Goal: Task Accomplishment & Management: Use online tool/utility

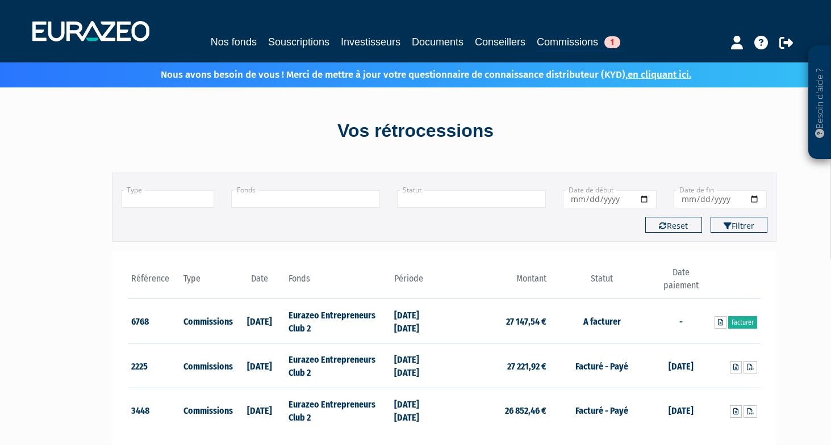
scroll to position [80, 0]
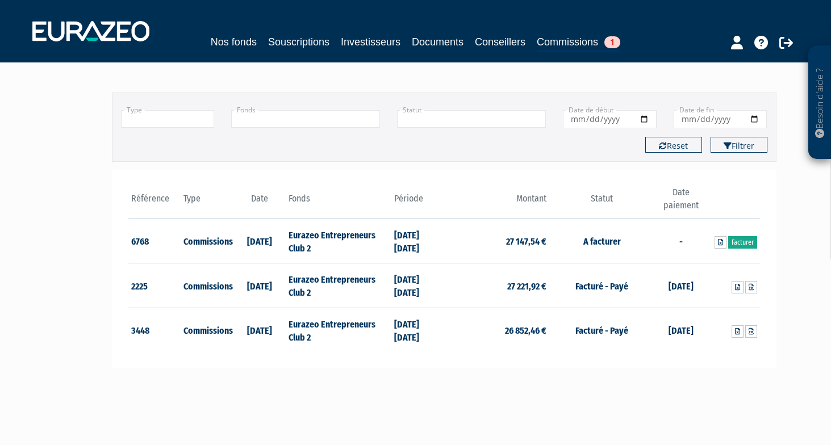
click at [748, 237] on link "Facturer" at bounding box center [742, 242] width 29 height 12
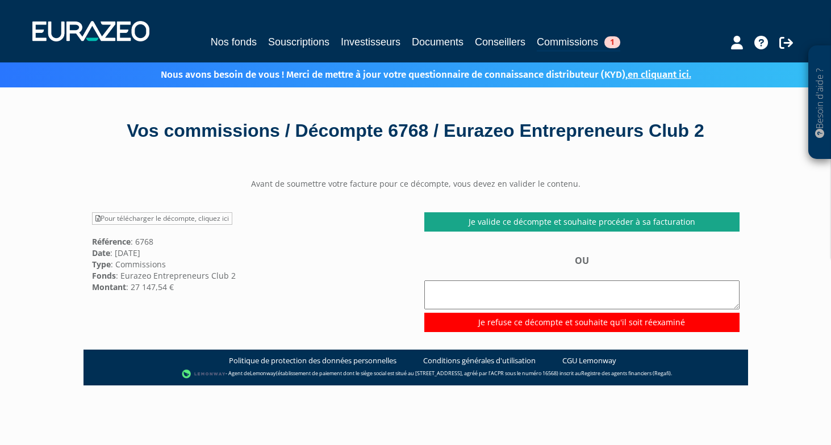
click at [542, 221] on link "Je valide ce décompte et souhaite procéder à sa facturation" at bounding box center [581, 221] width 315 height 19
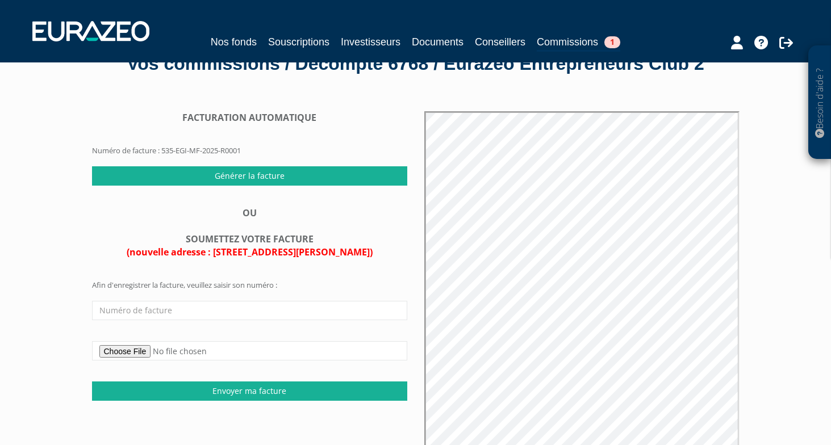
scroll to position [64, 0]
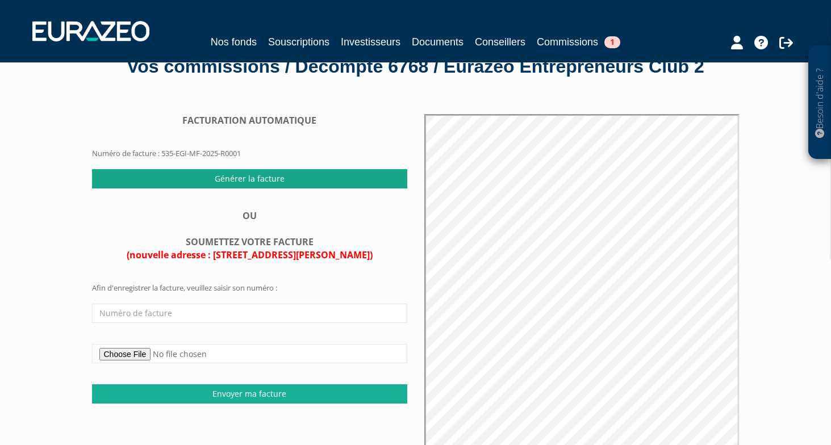
click at [303, 175] on input "Générer la facture" at bounding box center [249, 178] width 315 height 19
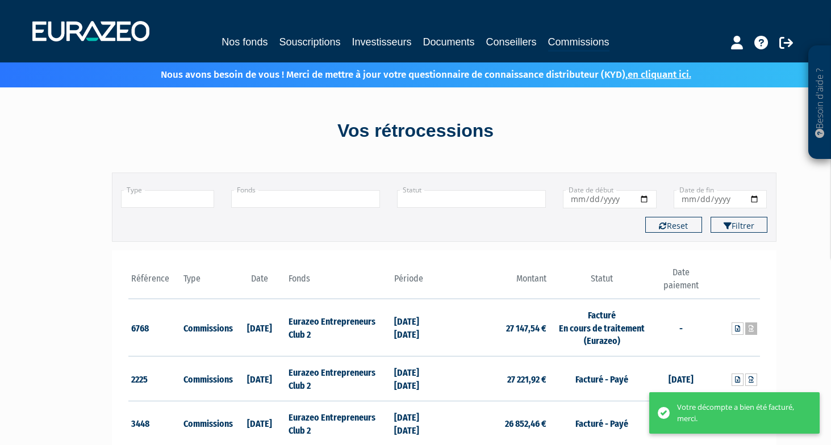
click at [752, 331] on icon at bounding box center [750, 328] width 5 height 7
